Goal: Task Accomplishment & Management: Use online tool/utility

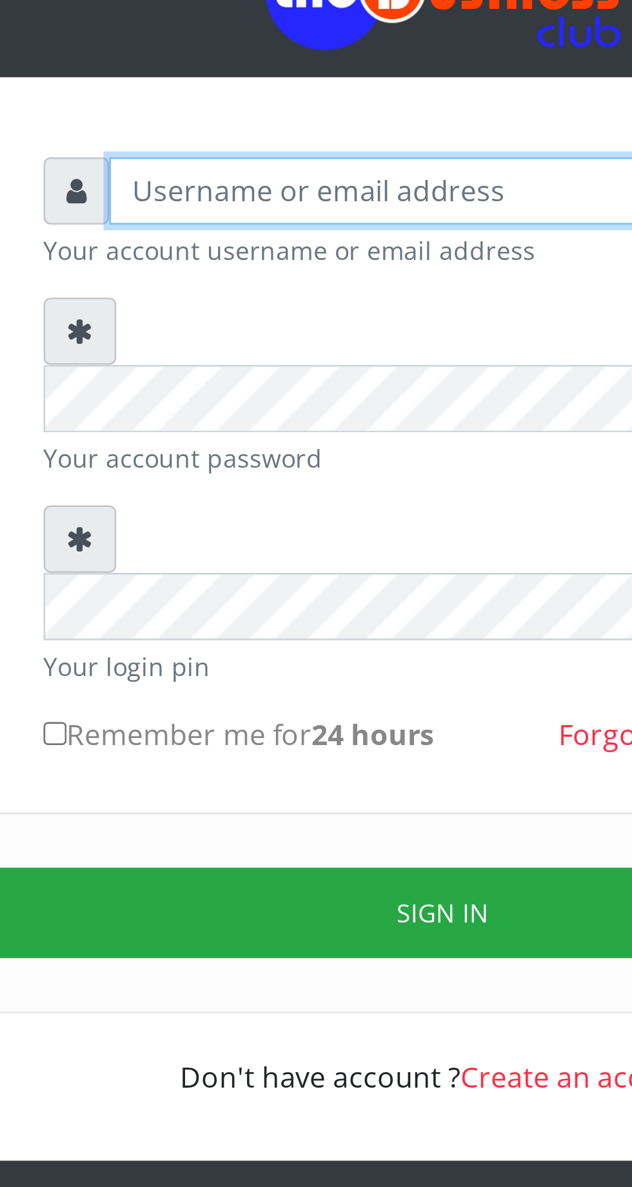
click at [255, 190] on input "text" at bounding box center [328, 189] width 266 height 25
type input "Musluky"
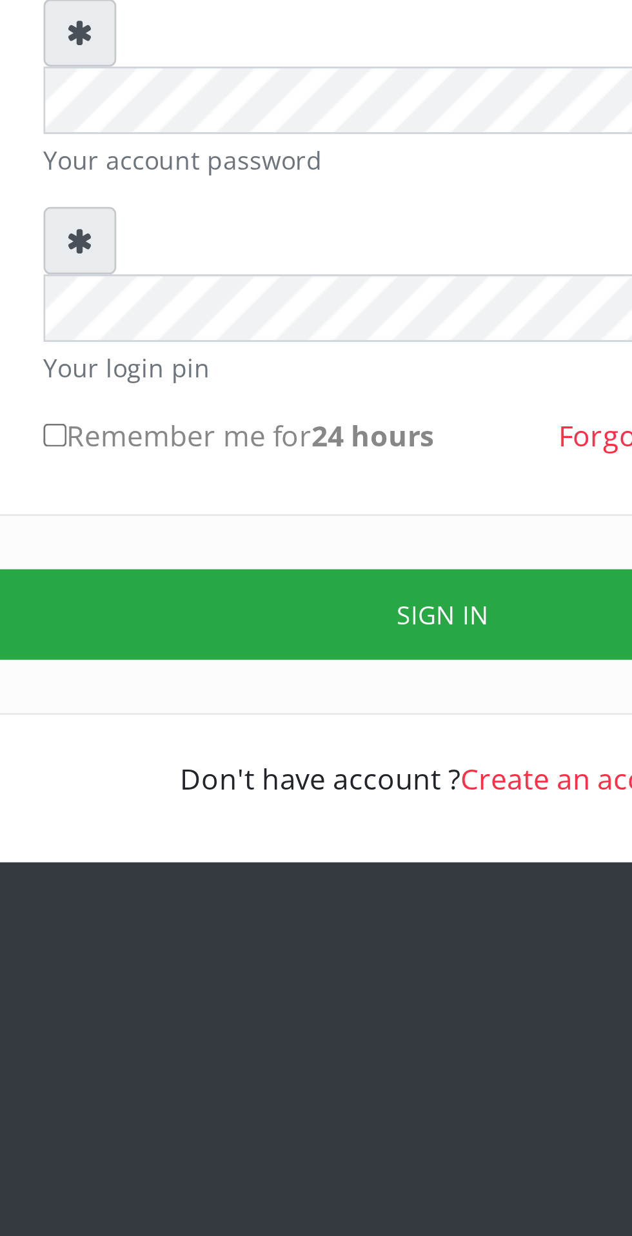
click at [315, 439] on button "Sign in" at bounding box center [316, 455] width 329 height 33
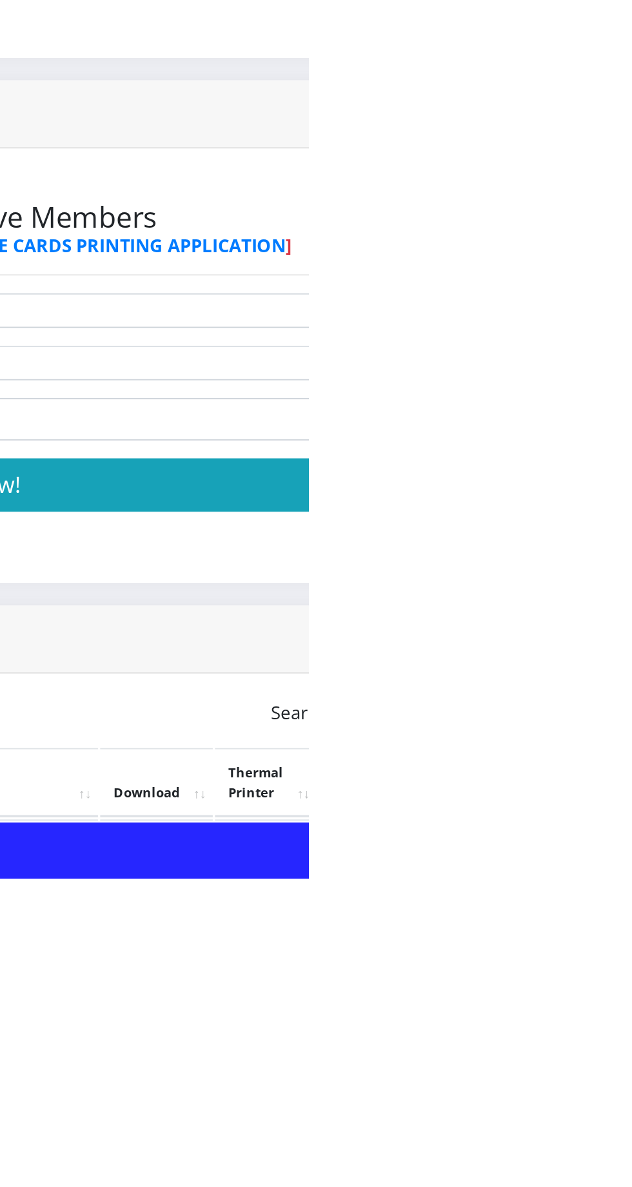
click at [622, 1174] on link "PoS Paper (RawBT)" at bounding box center [604, 1175] width 36 height 24
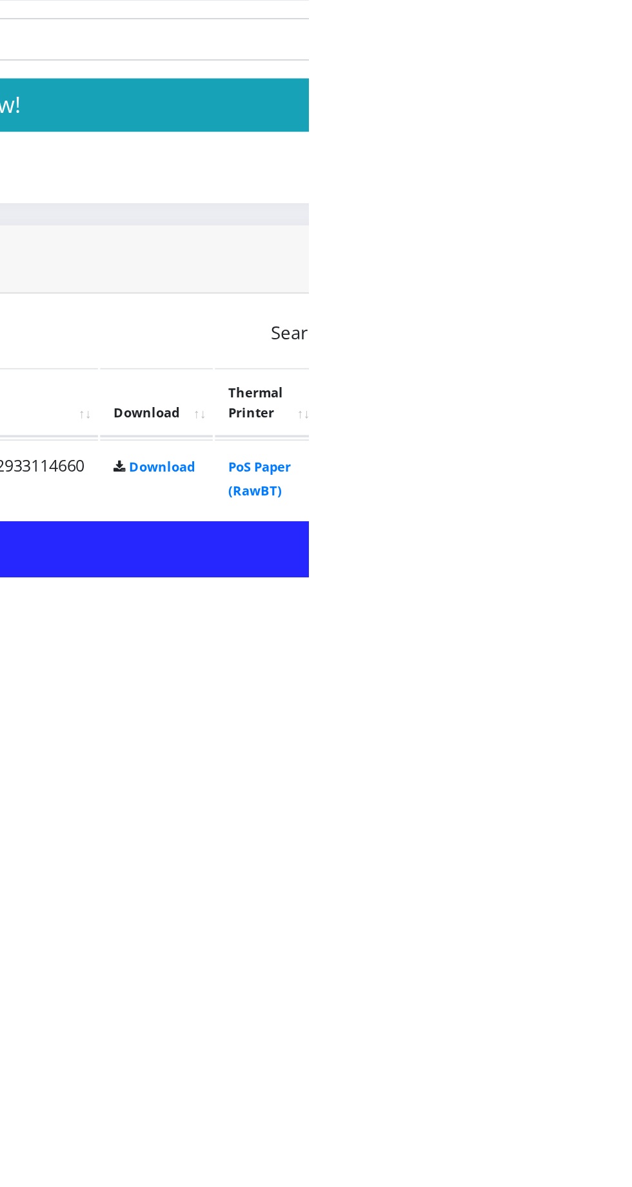
scroll to position [49, 0]
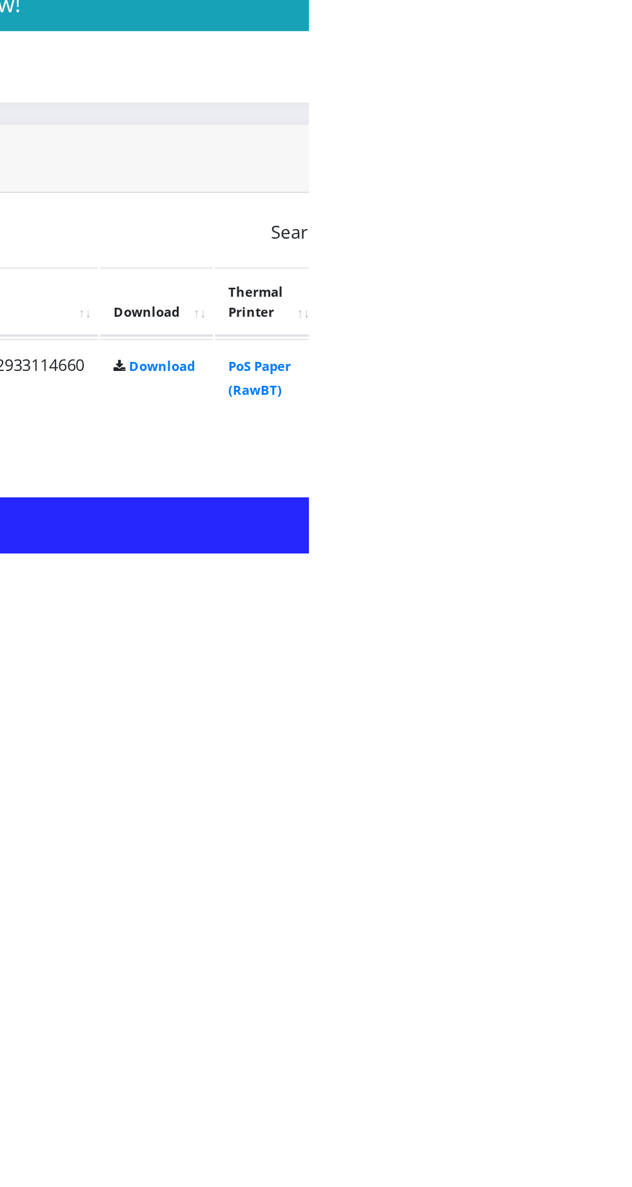
scroll to position [104, 0]
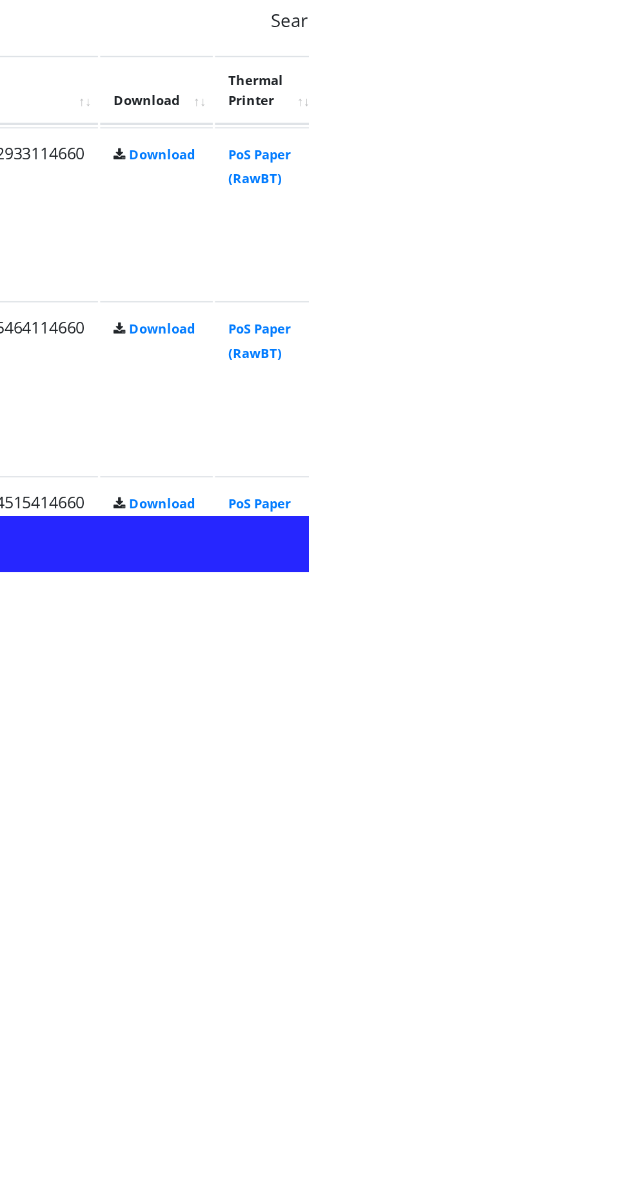
scroll to position [223, 0]
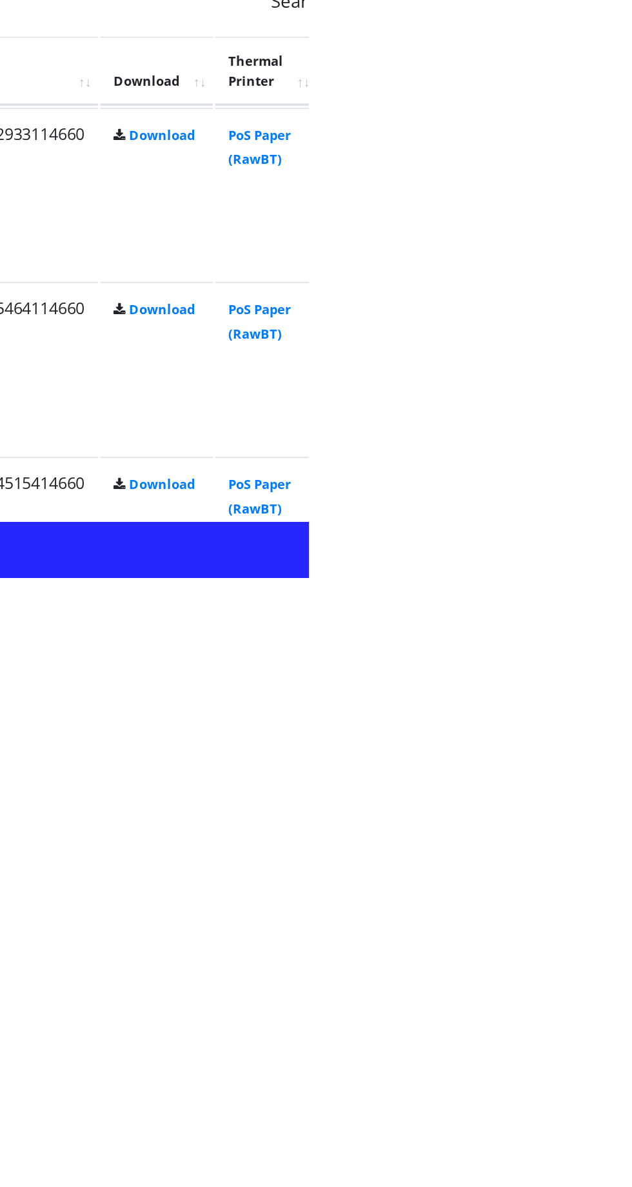
scroll to position [238, 0]
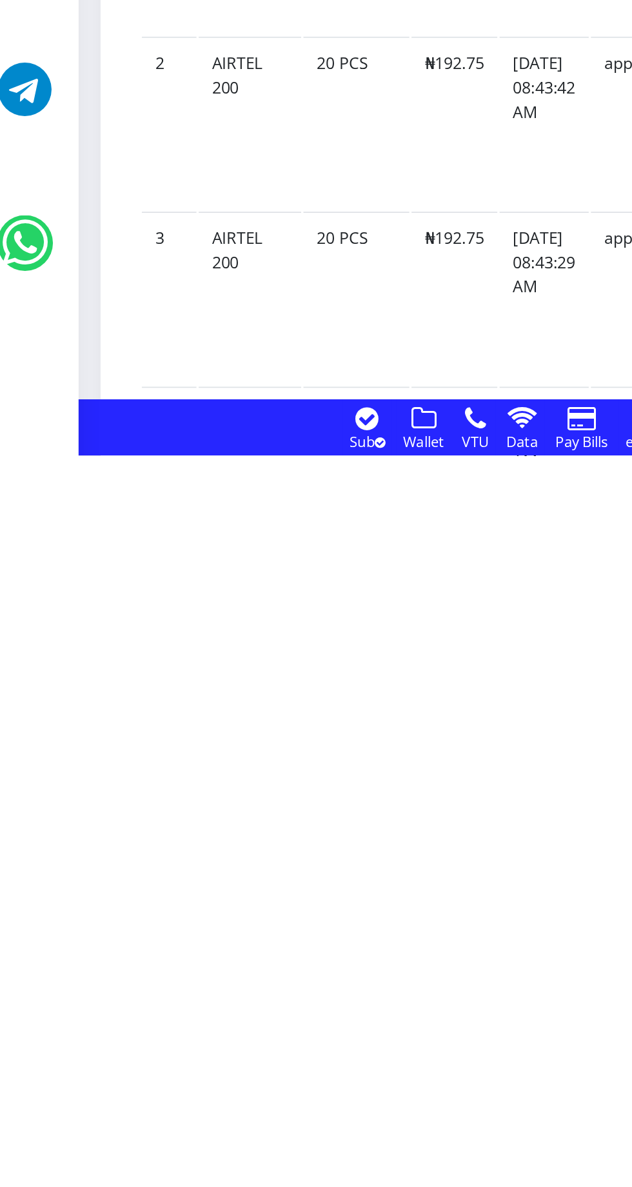
scroll to position [310, 0]
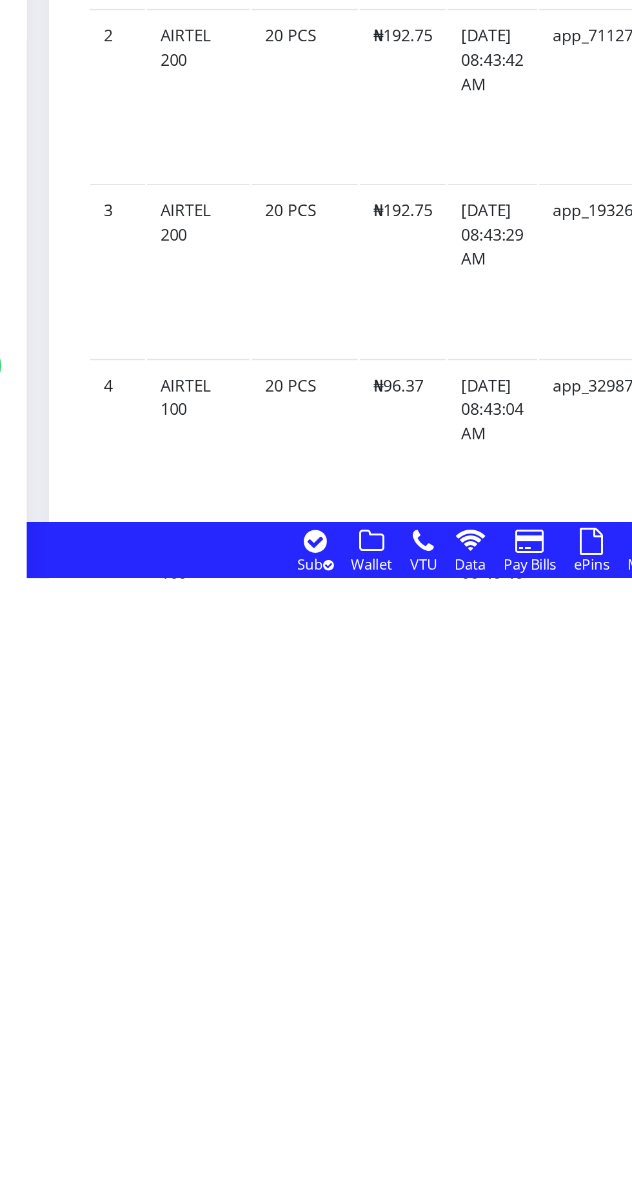
scroll to position [395, 0]
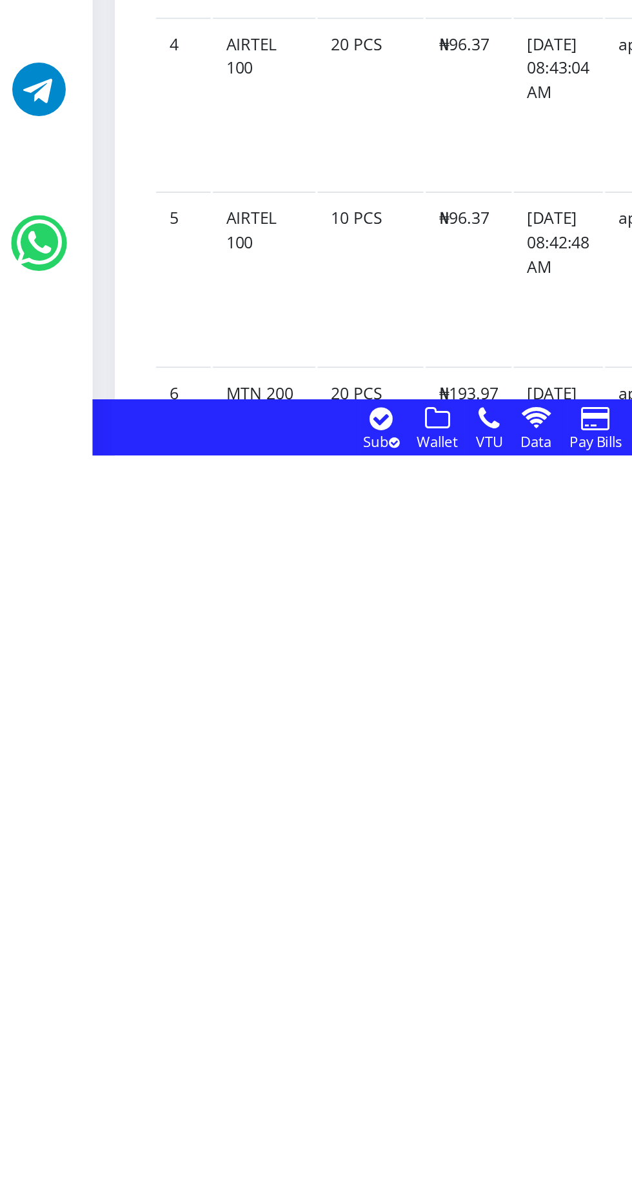
scroll to position [526, 0]
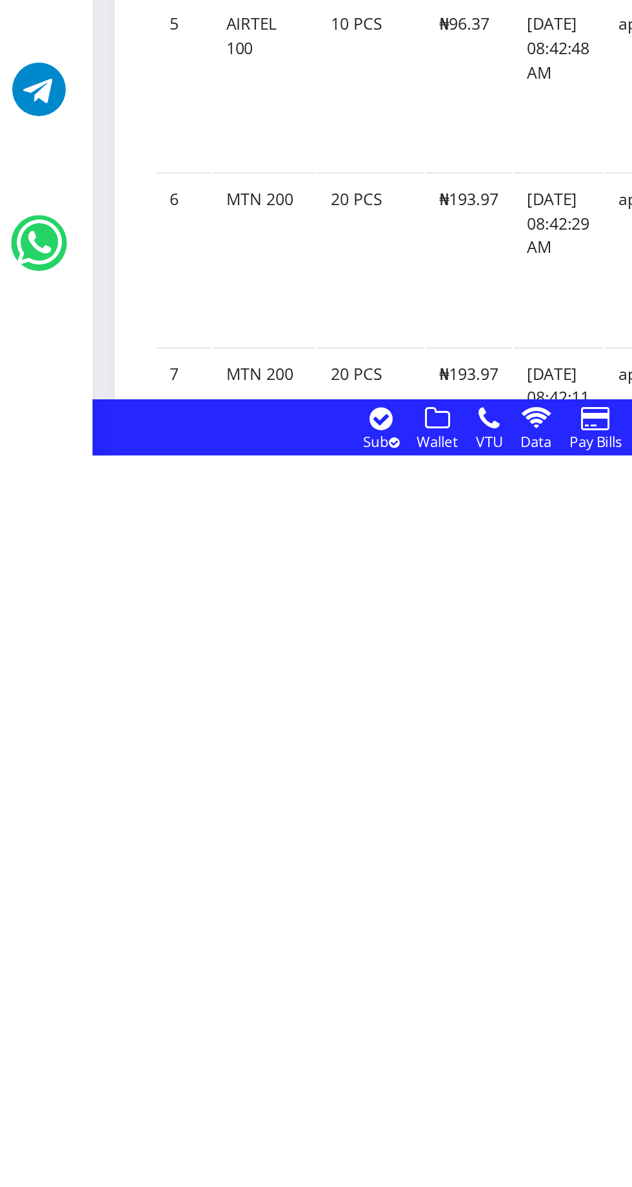
scroll to position [641, 0]
